Goal: Task Accomplishment & Management: Manage account settings

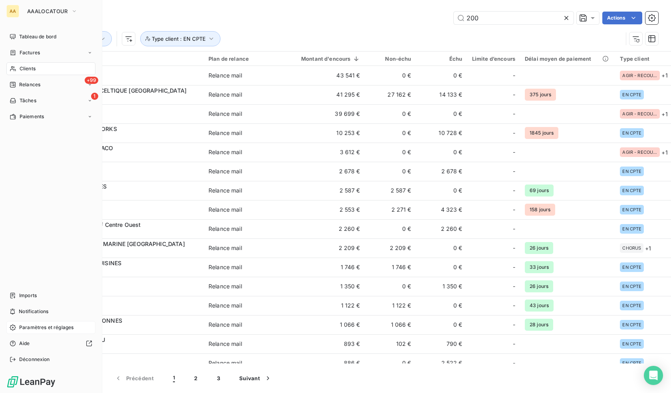
click at [38, 327] on span "Paramètres et réglages" at bounding box center [46, 327] width 54 height 7
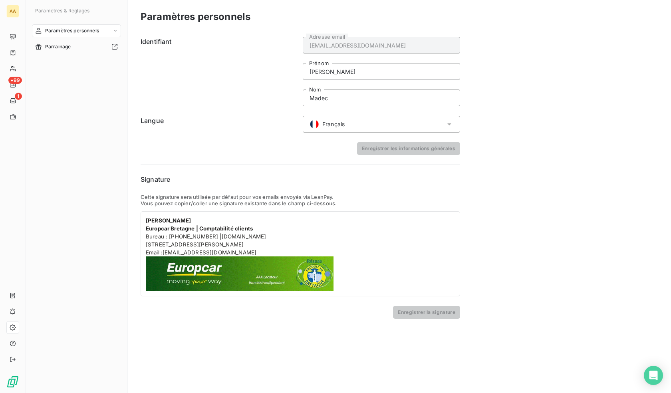
click at [115, 28] on div "Paramètres personnels" at bounding box center [76, 30] width 89 height 13
click at [98, 61] on div "Centre de notifications" at bounding box center [82, 62] width 80 height 13
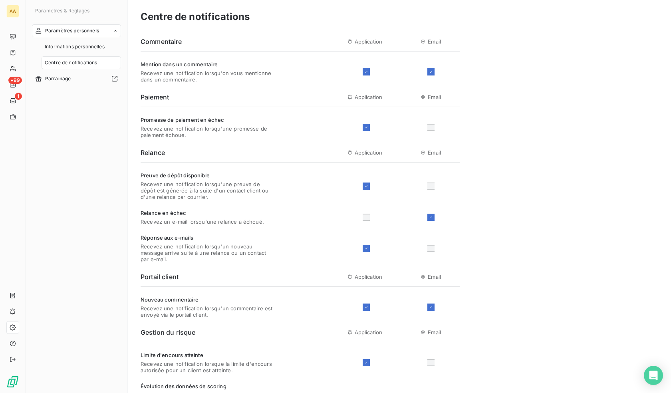
click at [366, 221] on div "Relance en échec Recevez un e-mail lorsqu'une relance a échoué." at bounding box center [301, 217] width 320 height 15
click at [366, 218] on div at bounding box center [366, 217] width 7 height 7
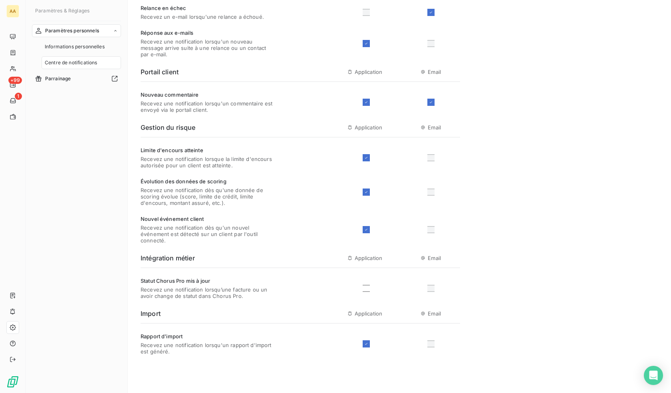
scroll to position [208, 0]
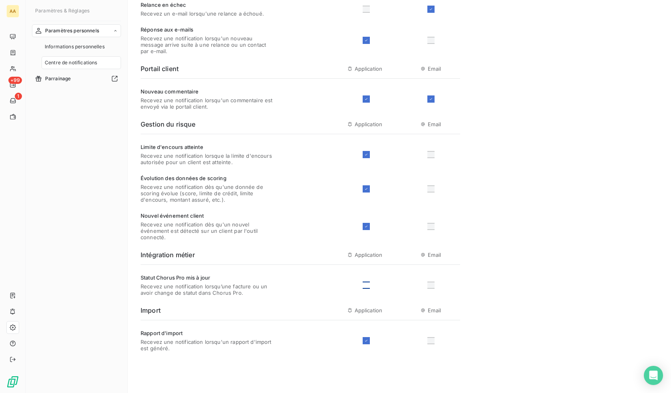
click at [367, 285] on div at bounding box center [366, 285] width 7 height 7
click at [172, 378] on button "Enregistrer" at bounding box center [169, 378] width 57 height 17
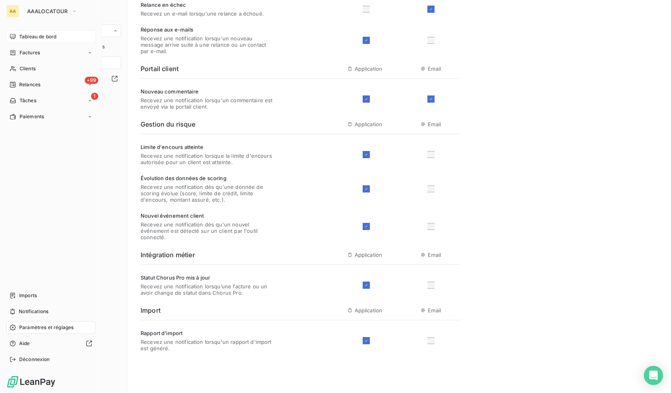
click at [36, 35] on span "Tableau de bord" at bounding box center [37, 36] width 37 height 7
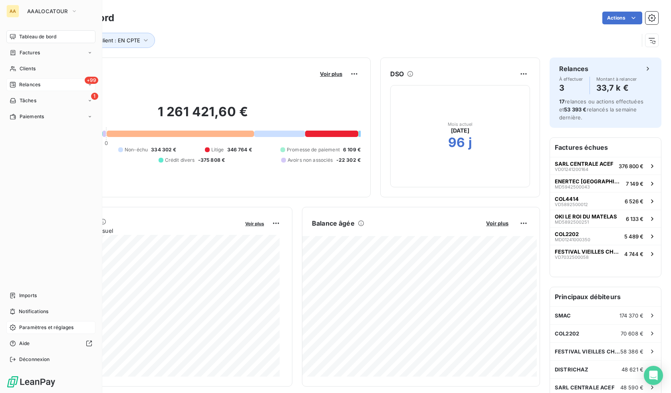
click at [16, 86] on icon at bounding box center [13, 85] width 6 height 6
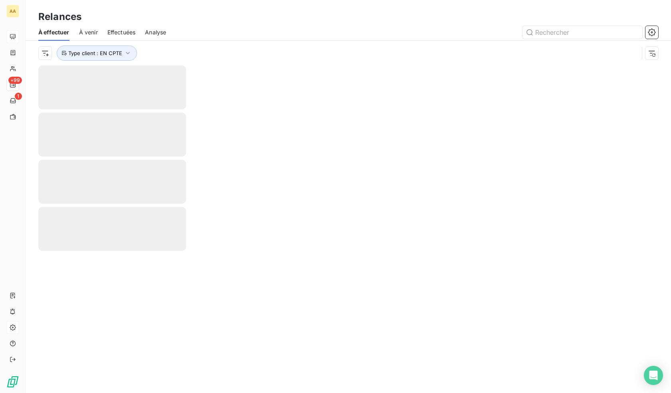
click at [84, 34] on span "À venir" at bounding box center [88, 32] width 19 height 8
